Goal: Download file/media

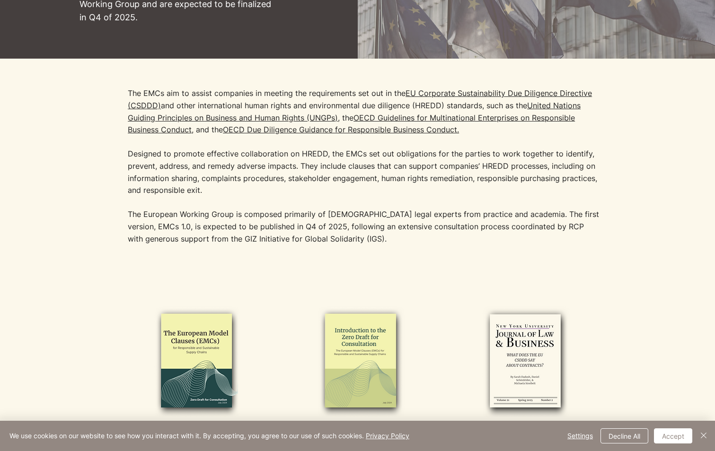
scroll to position [378, 0]
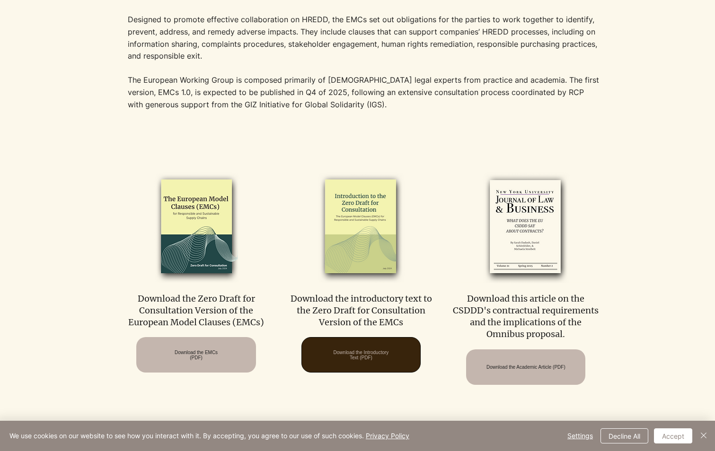
click at [343, 354] on span "Download the Introductory Text (PDF)" at bounding box center [360, 355] width 55 height 10
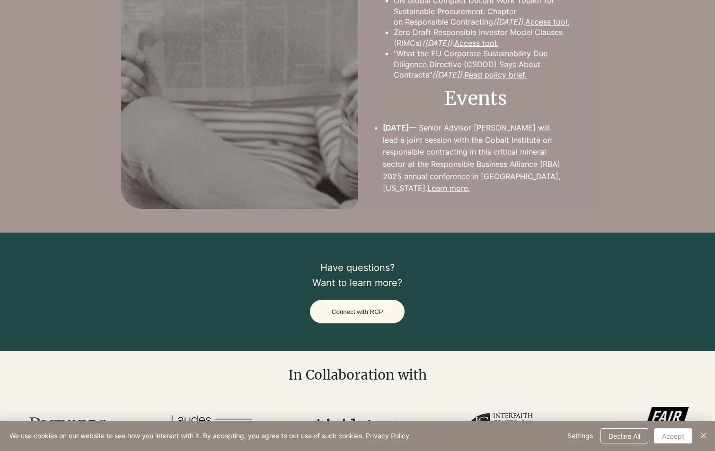
scroll to position [1396, 0]
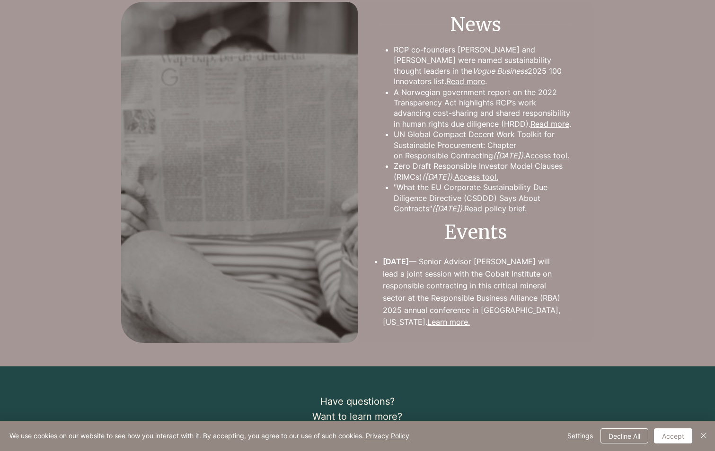
click at [478, 182] on link "Access tool." at bounding box center [476, 176] width 44 height 9
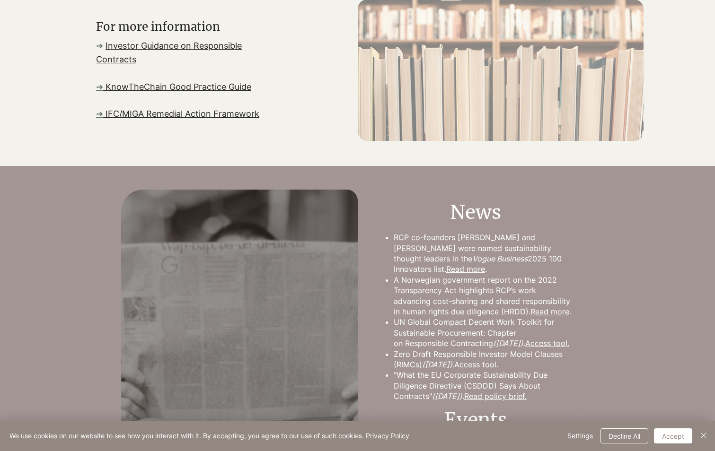
scroll to position [662, 0]
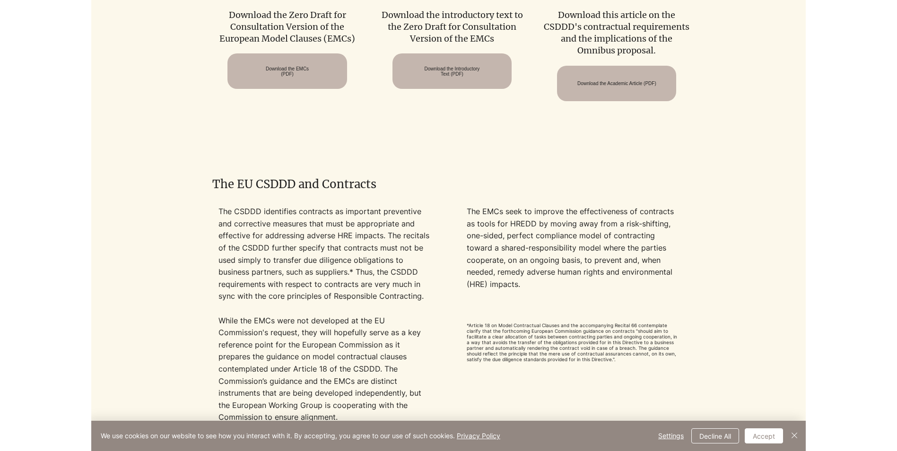
scroll to position [1396, 0]
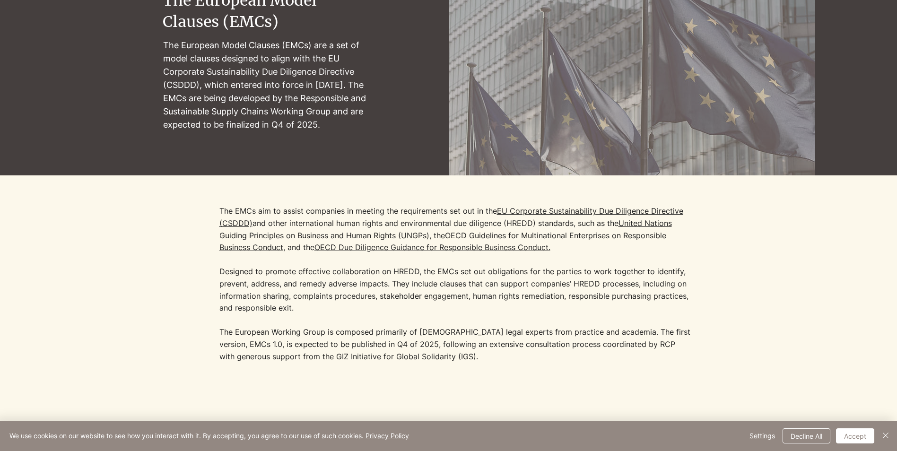
scroll to position [142, 0]
